Goal: Information Seeking & Learning: Learn about a topic

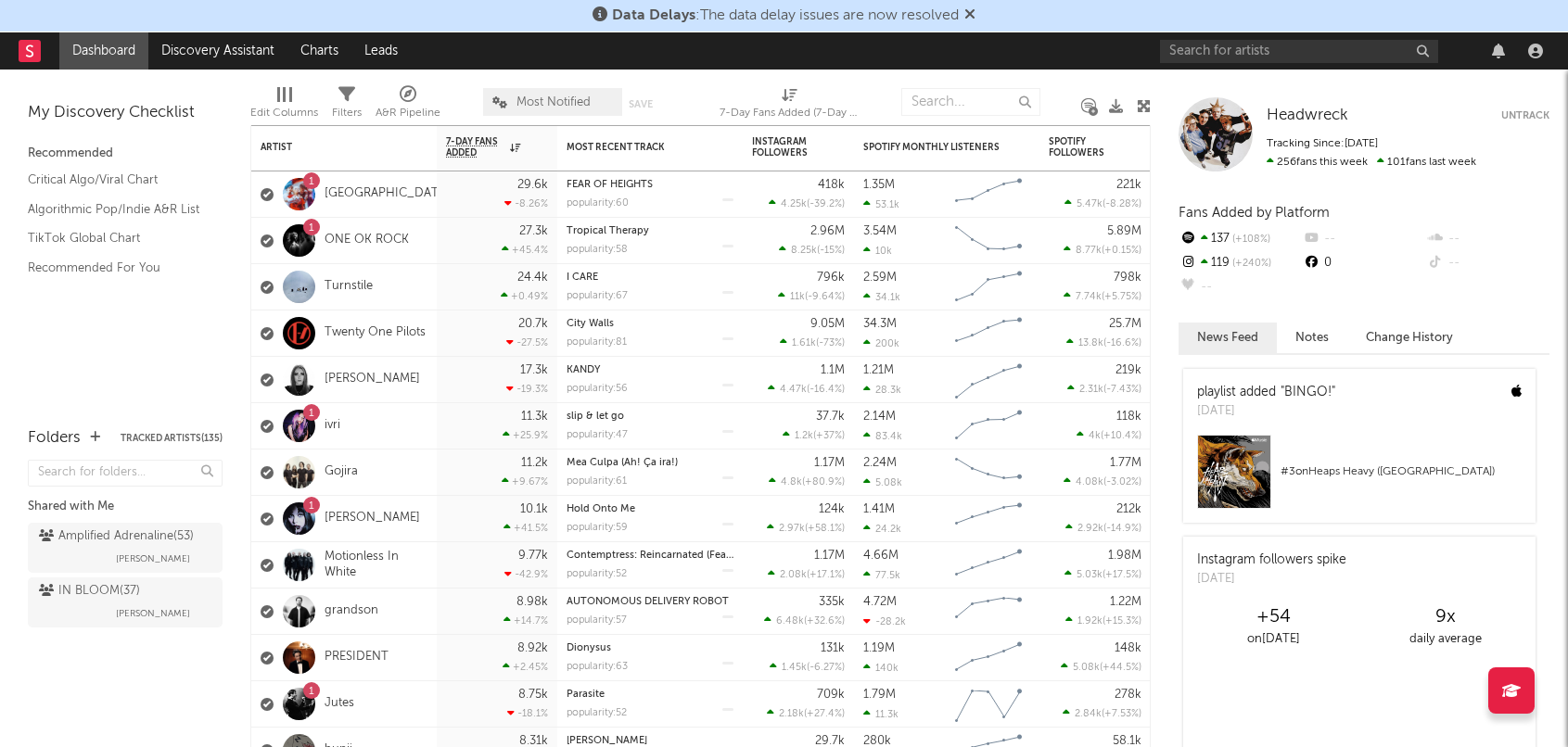
drag, startPoint x: 977, startPoint y: 10, endPoint x: 996, endPoint y: 18, distance: 20.6
click at [976, 10] on icon at bounding box center [969, 14] width 11 height 15
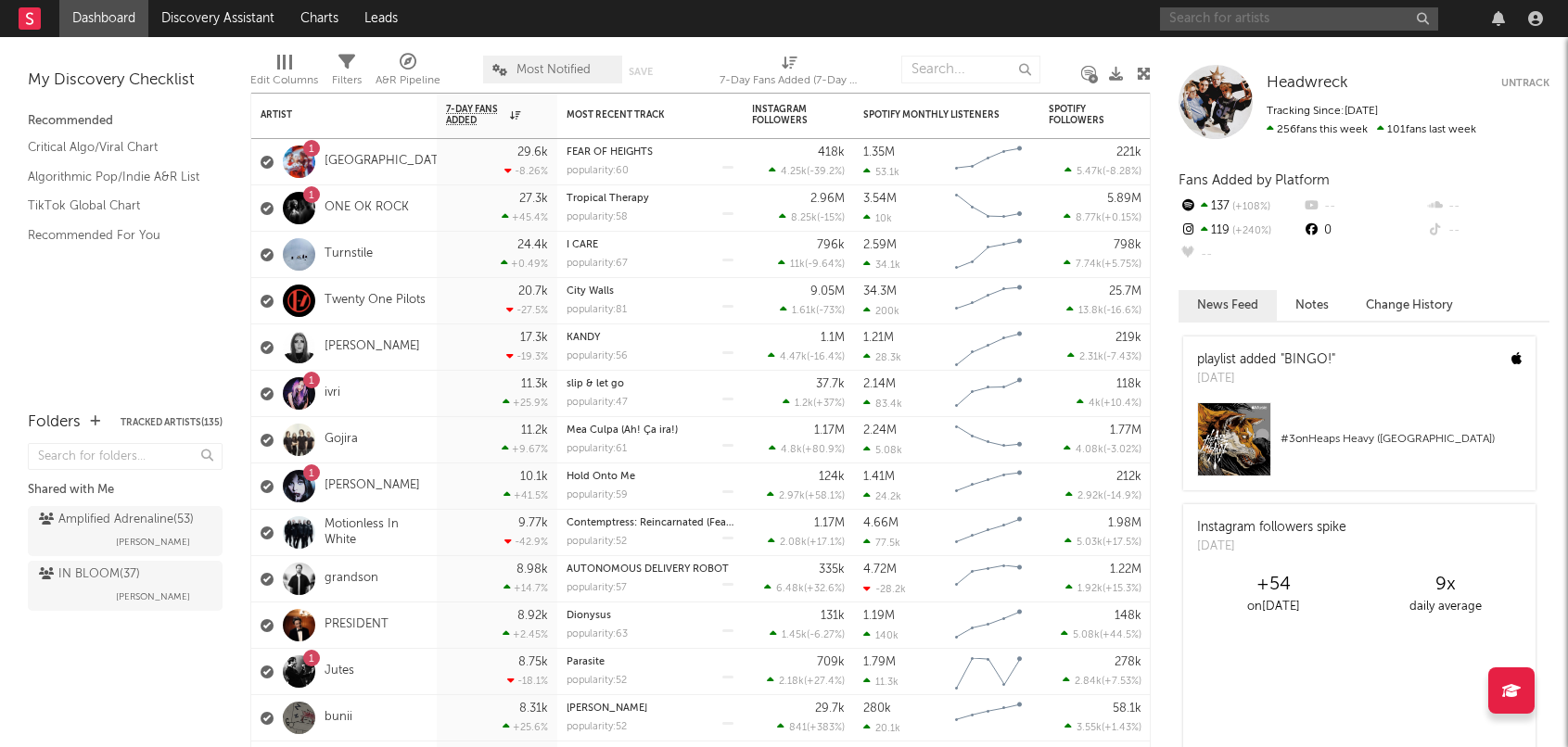
click at [1235, 15] on input "text" at bounding box center [1298, 20] width 278 height 23
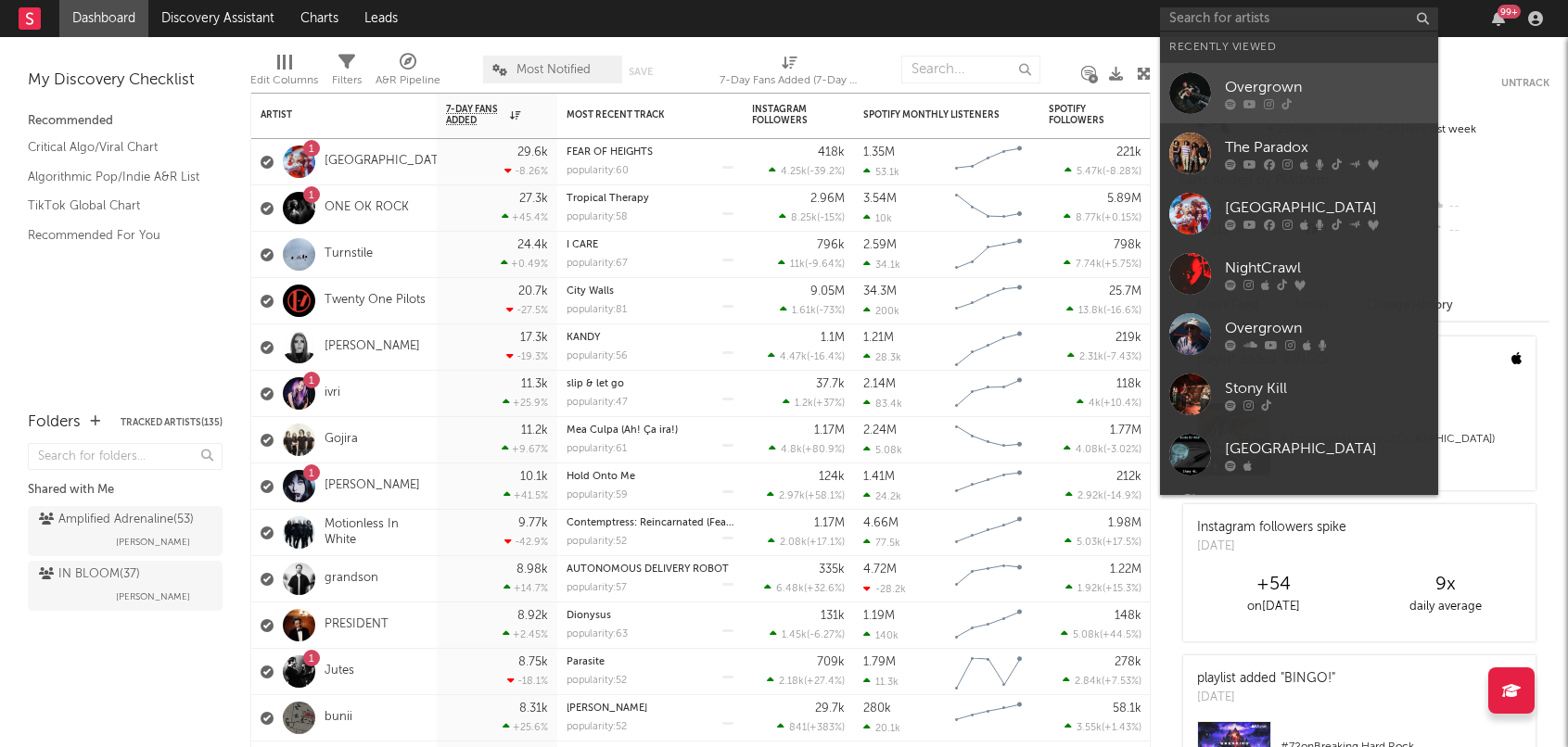
click at [1259, 86] on div "Overgrown" at bounding box center [1327, 87] width 204 height 22
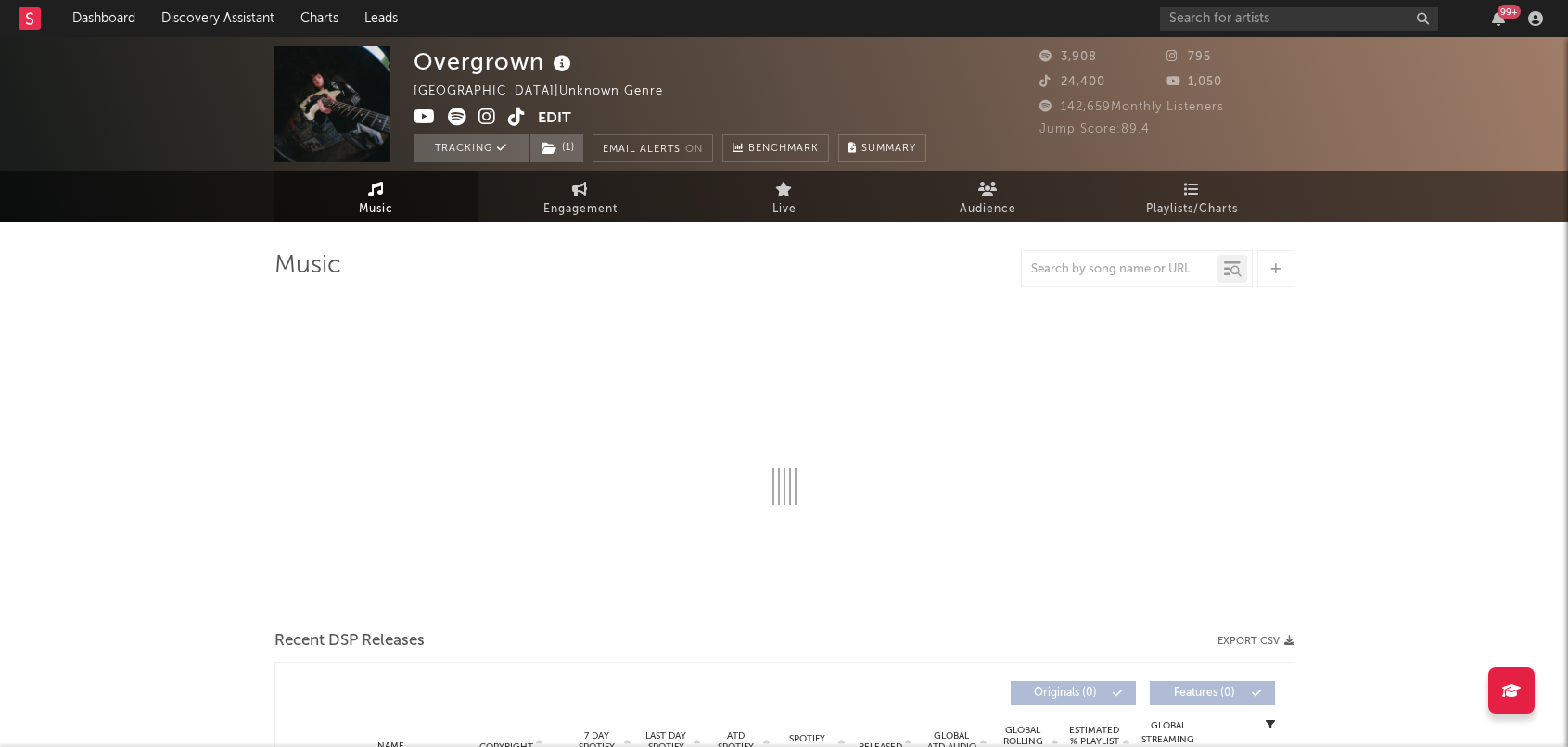
select select "1w"
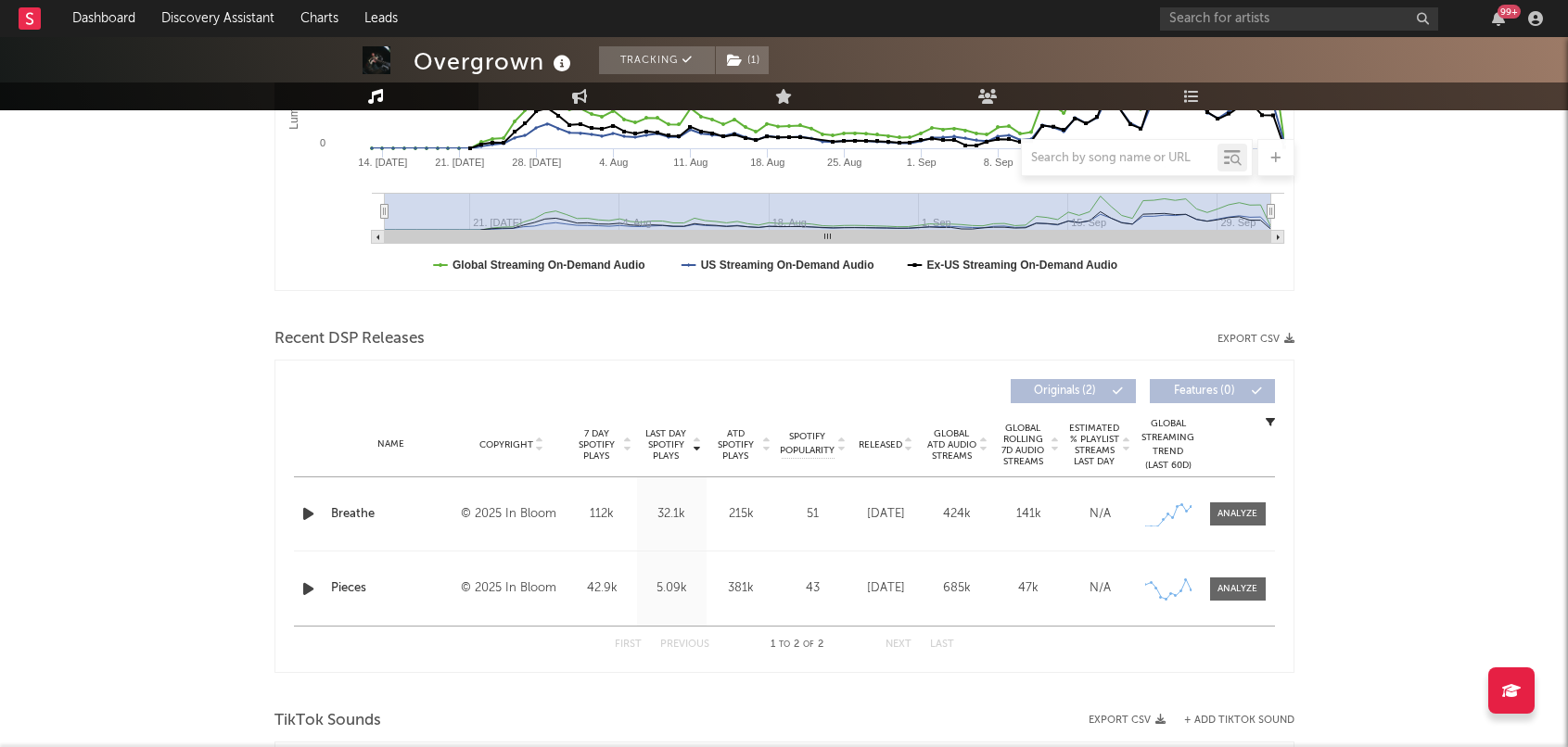
scroll to position [453, 0]
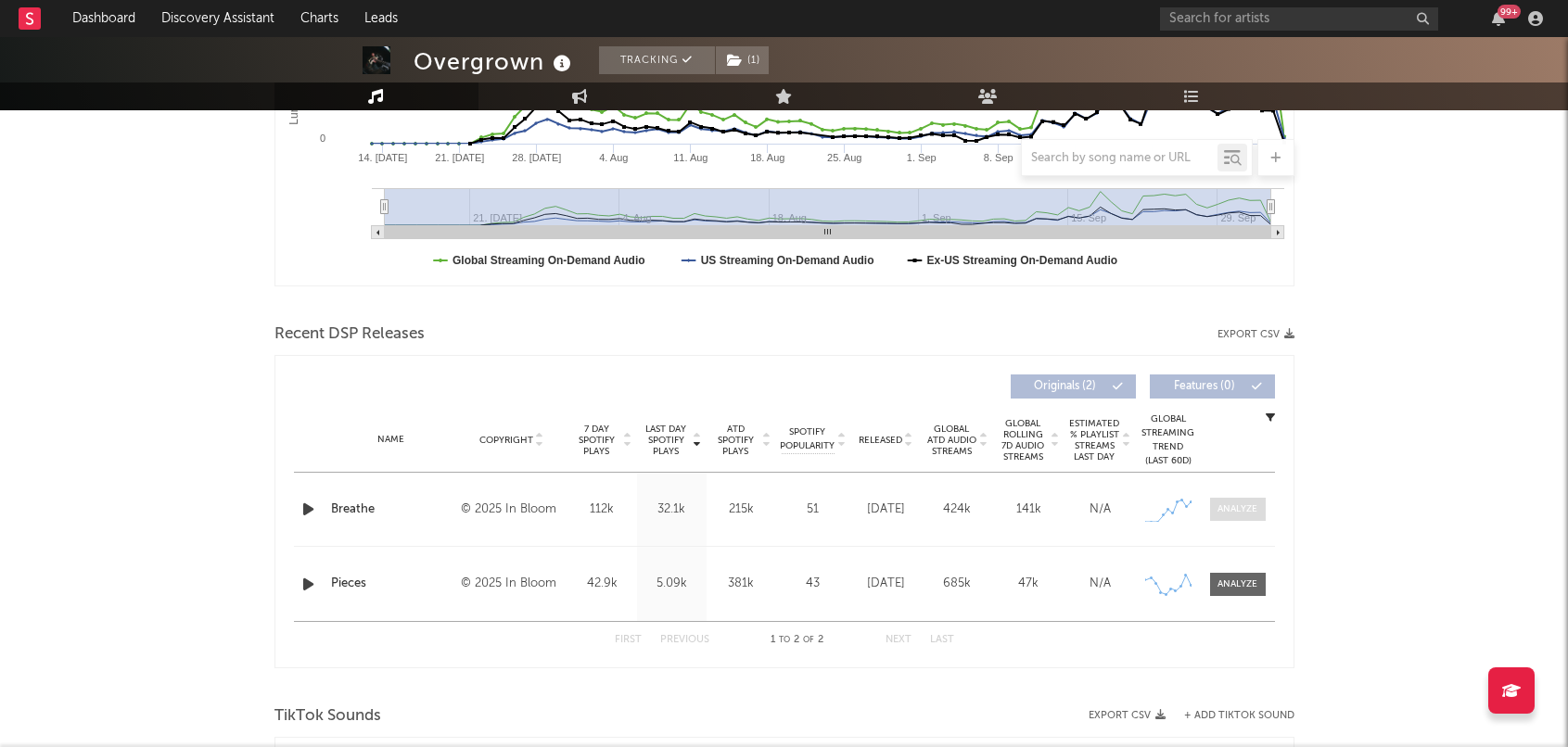
click at [1241, 511] on div at bounding box center [1237, 509] width 40 height 14
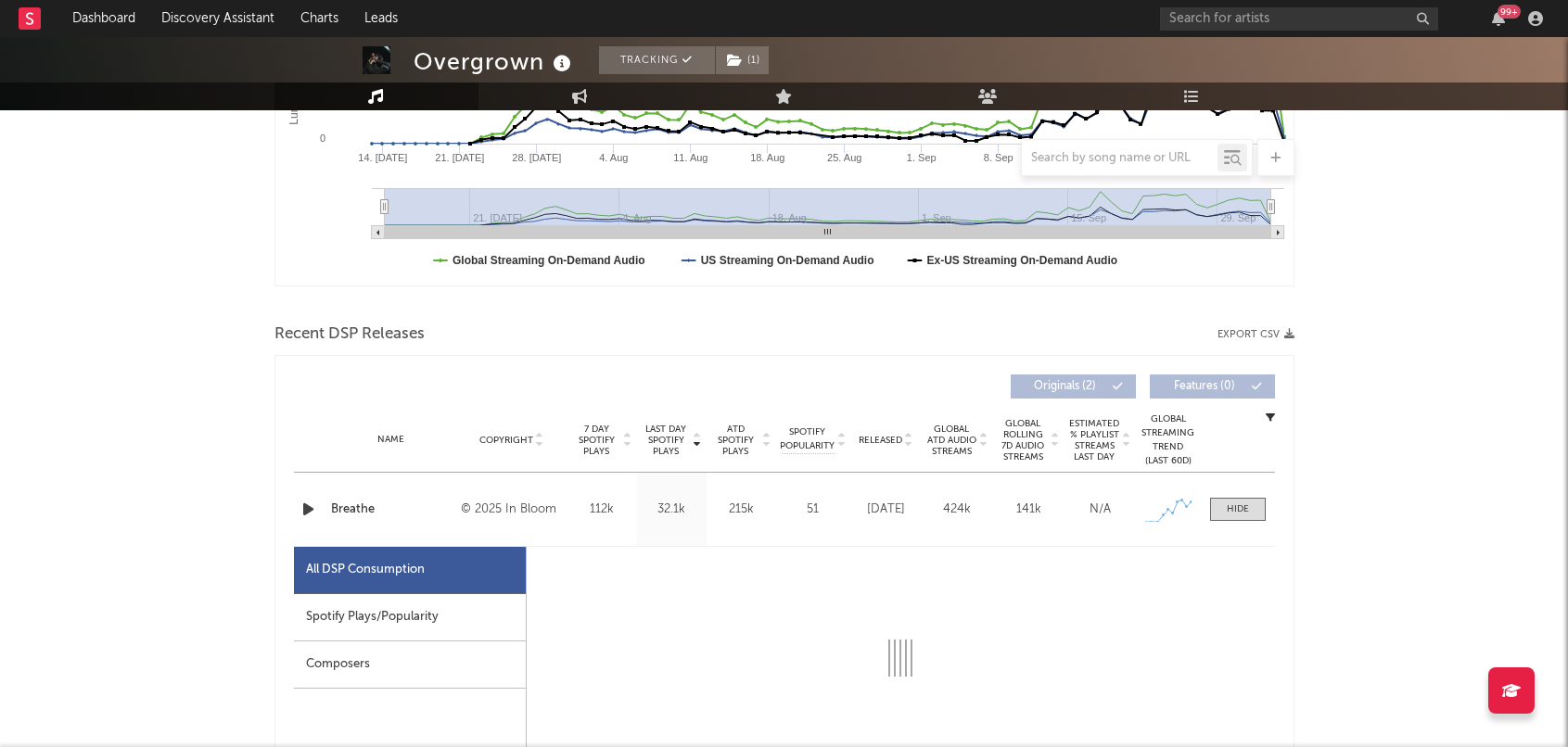
select select "1w"
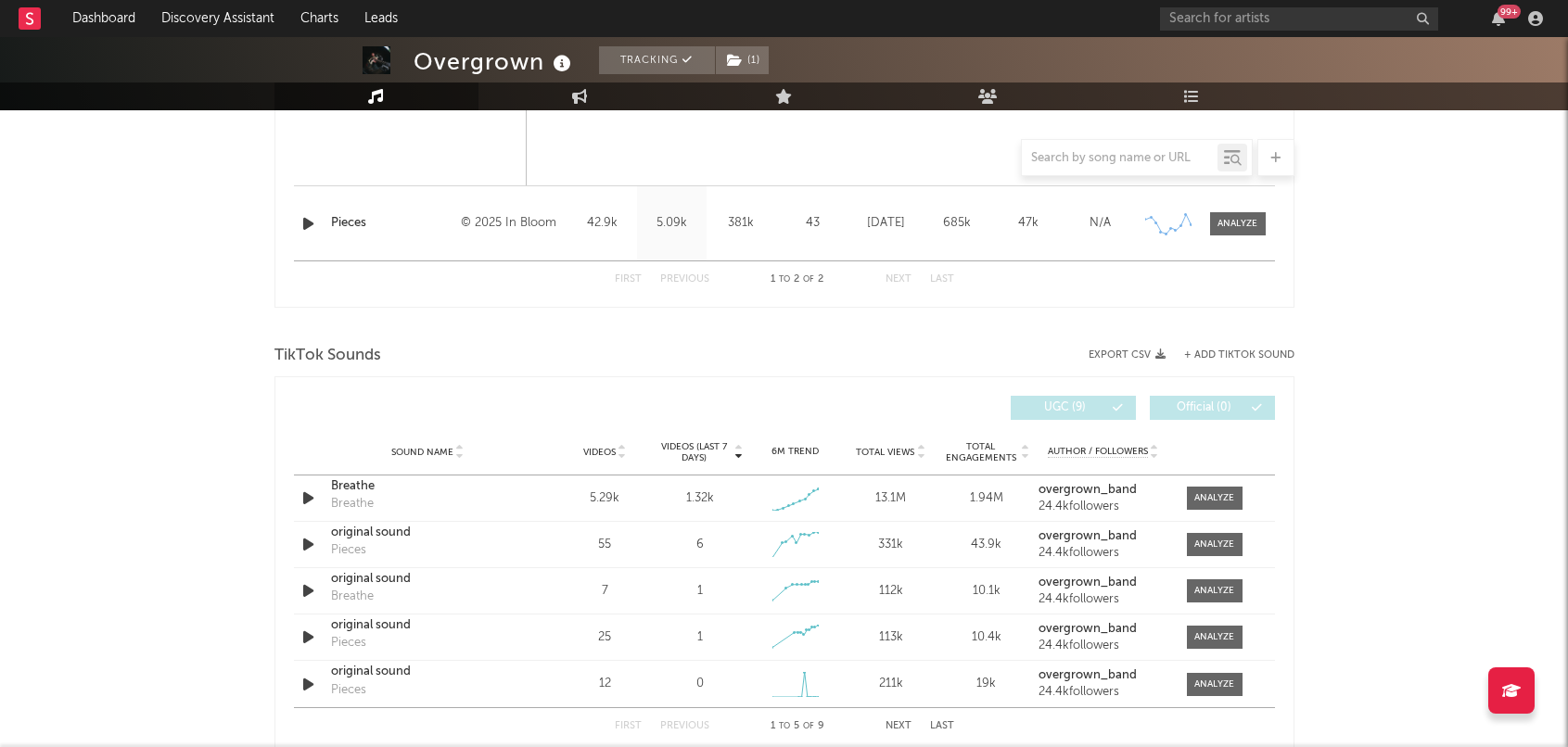
scroll to position [1754, 0]
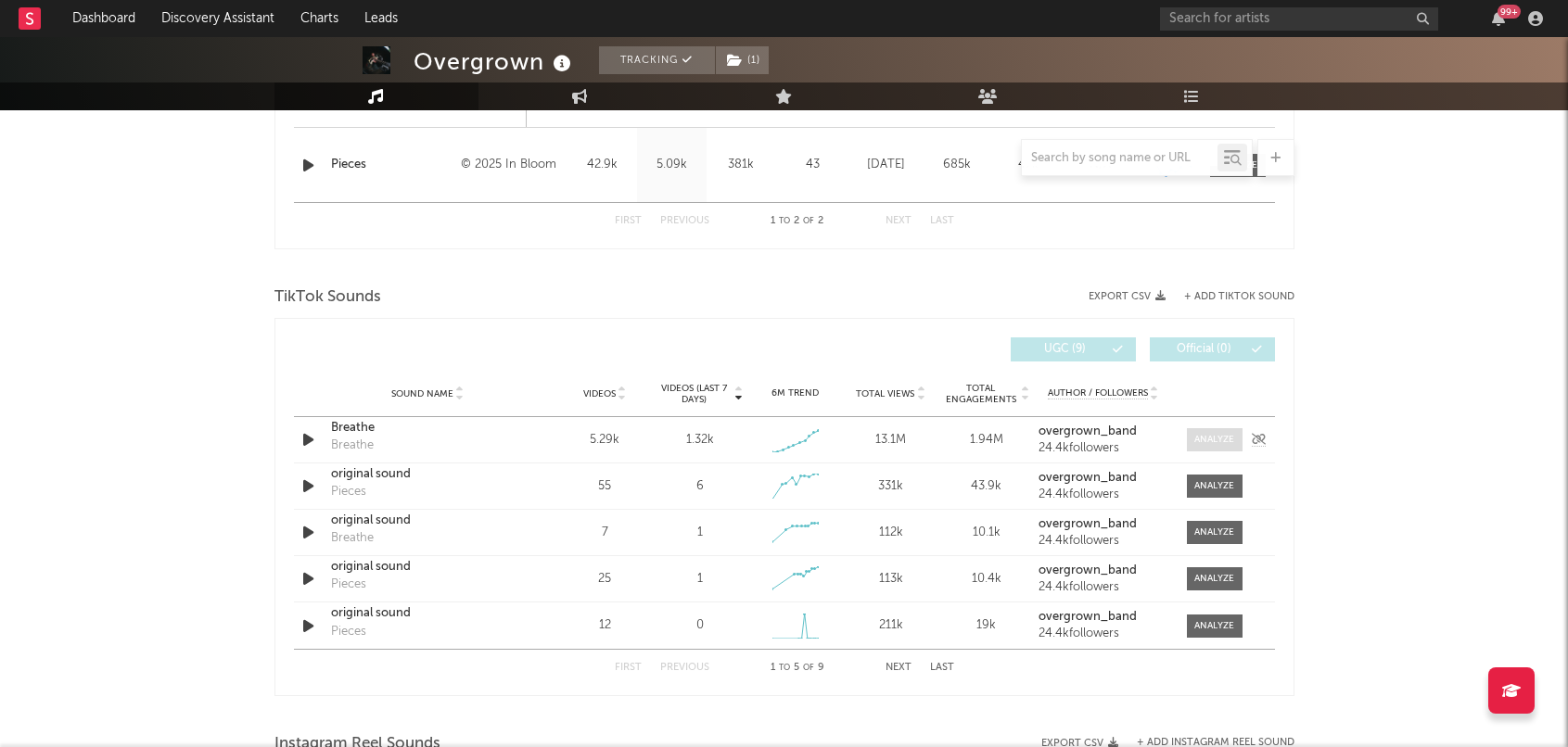
click at [1217, 438] on div at bounding box center [1214, 439] width 40 height 14
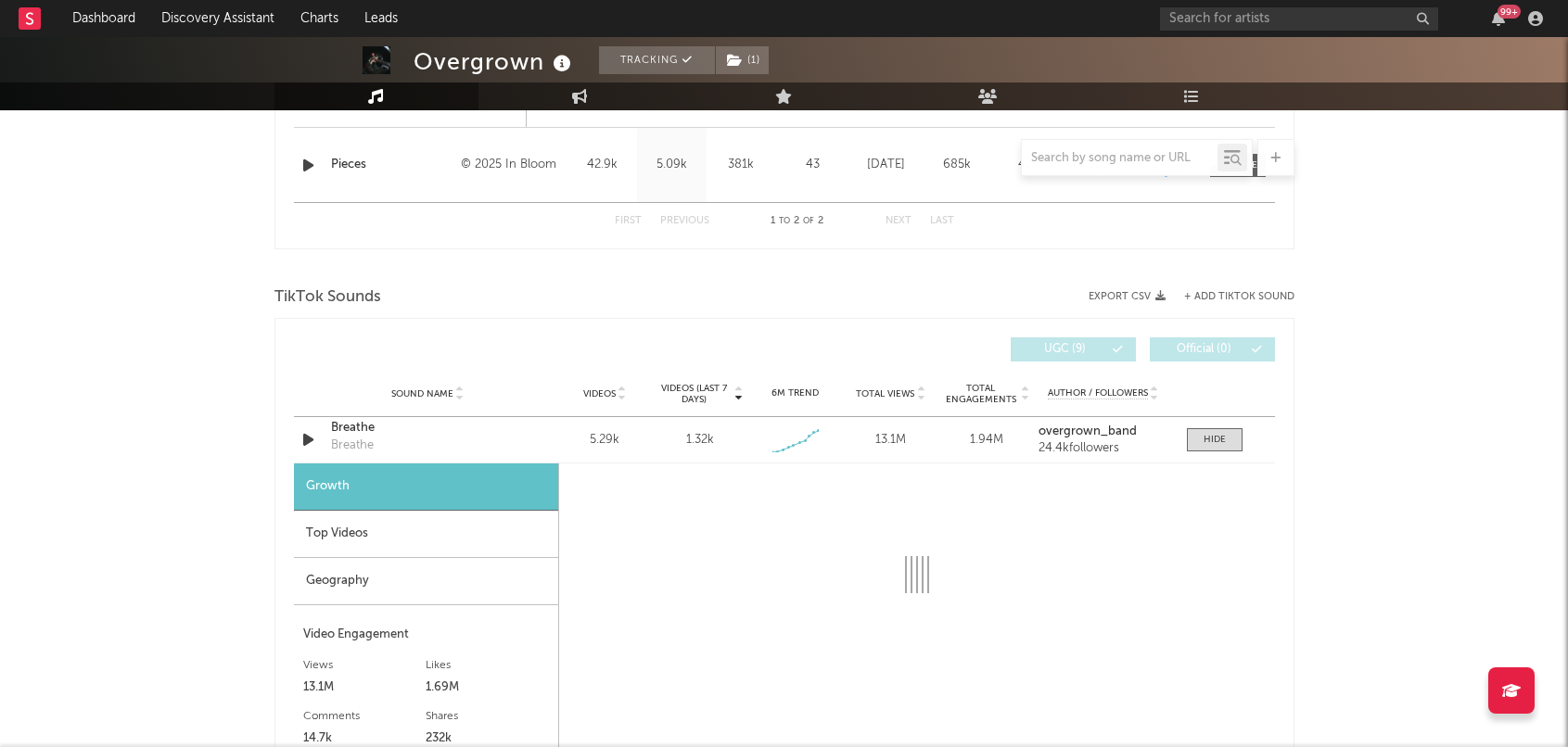
select select "1w"
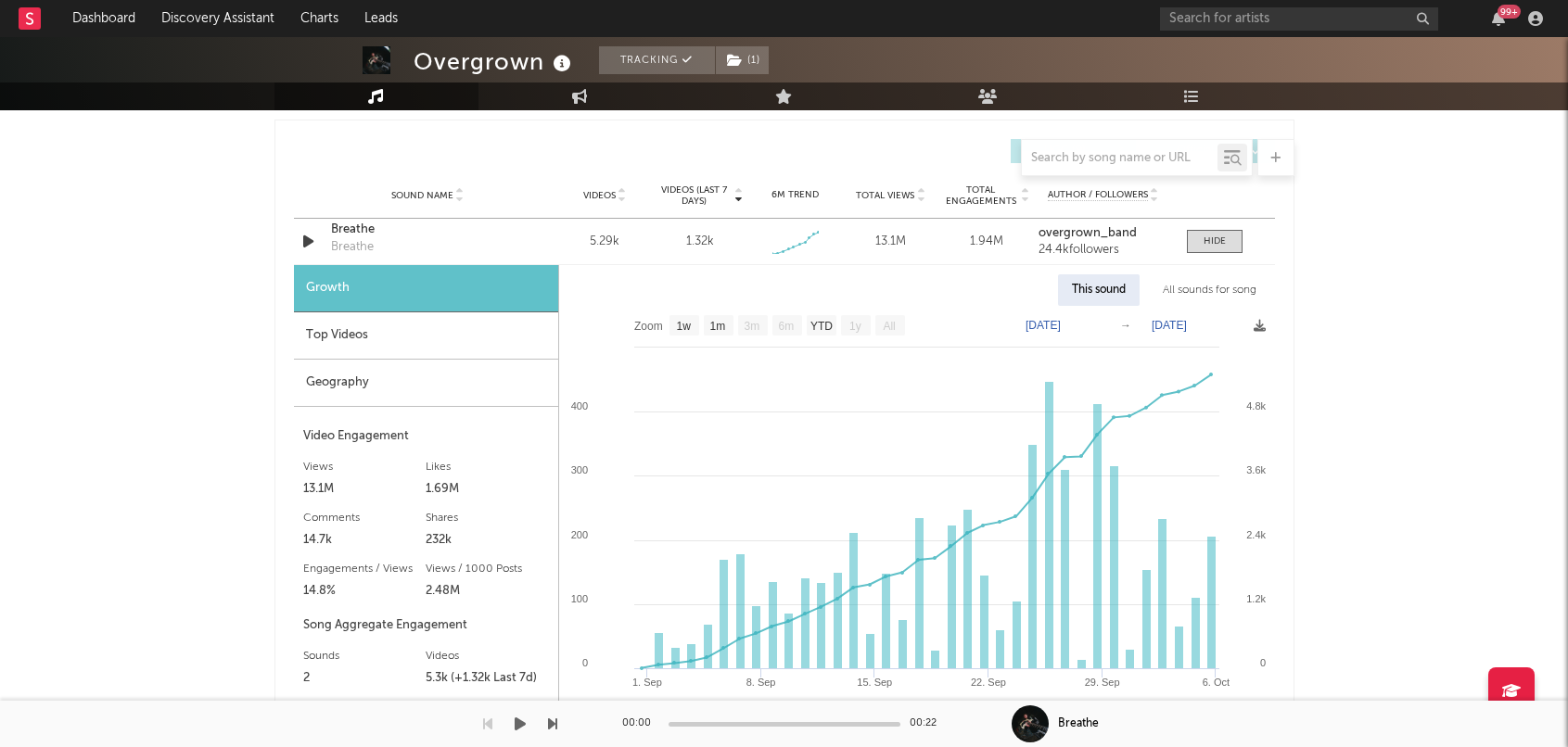
scroll to position [1951, 0]
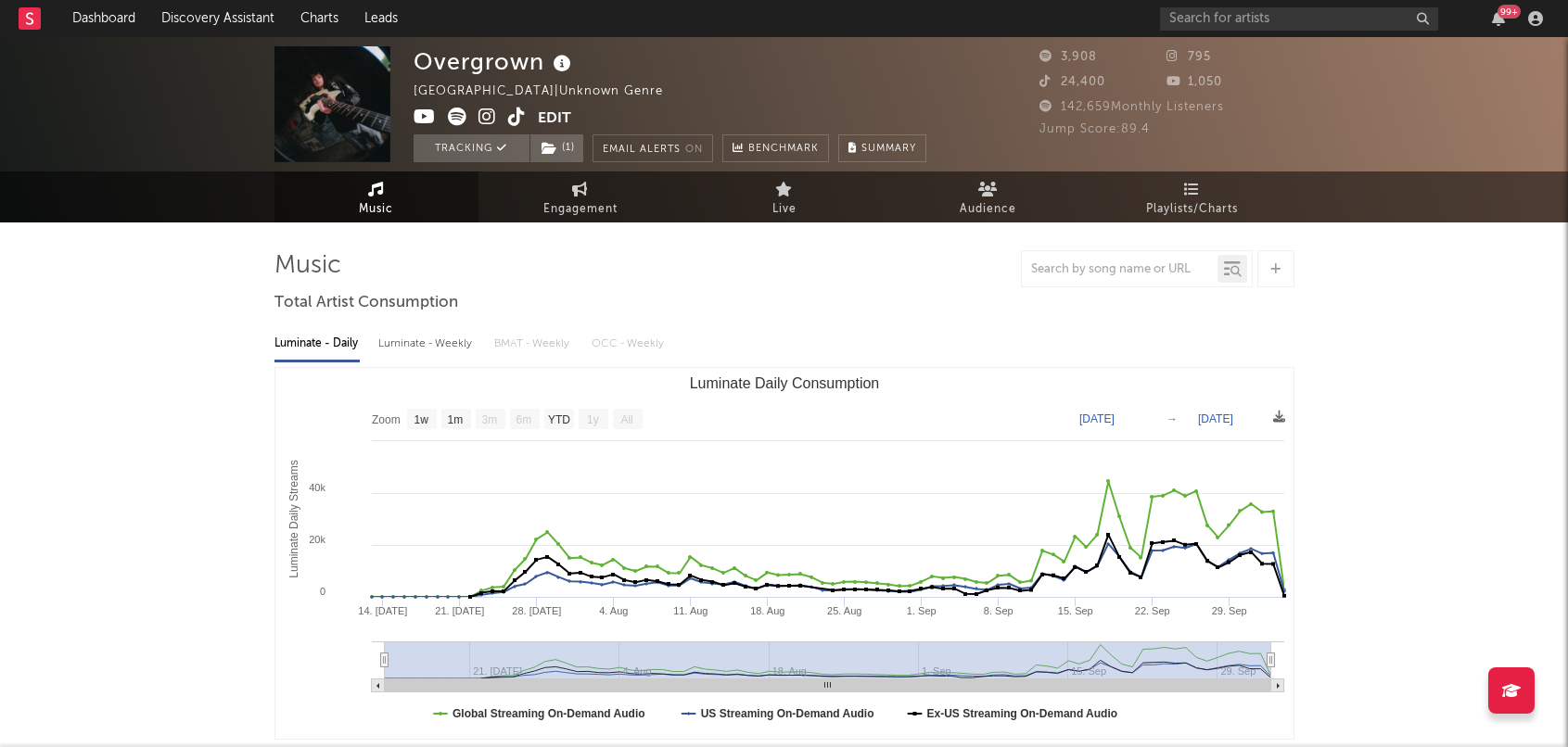
scroll to position [0, 0]
